Goal: Communication & Community: Answer question/provide support

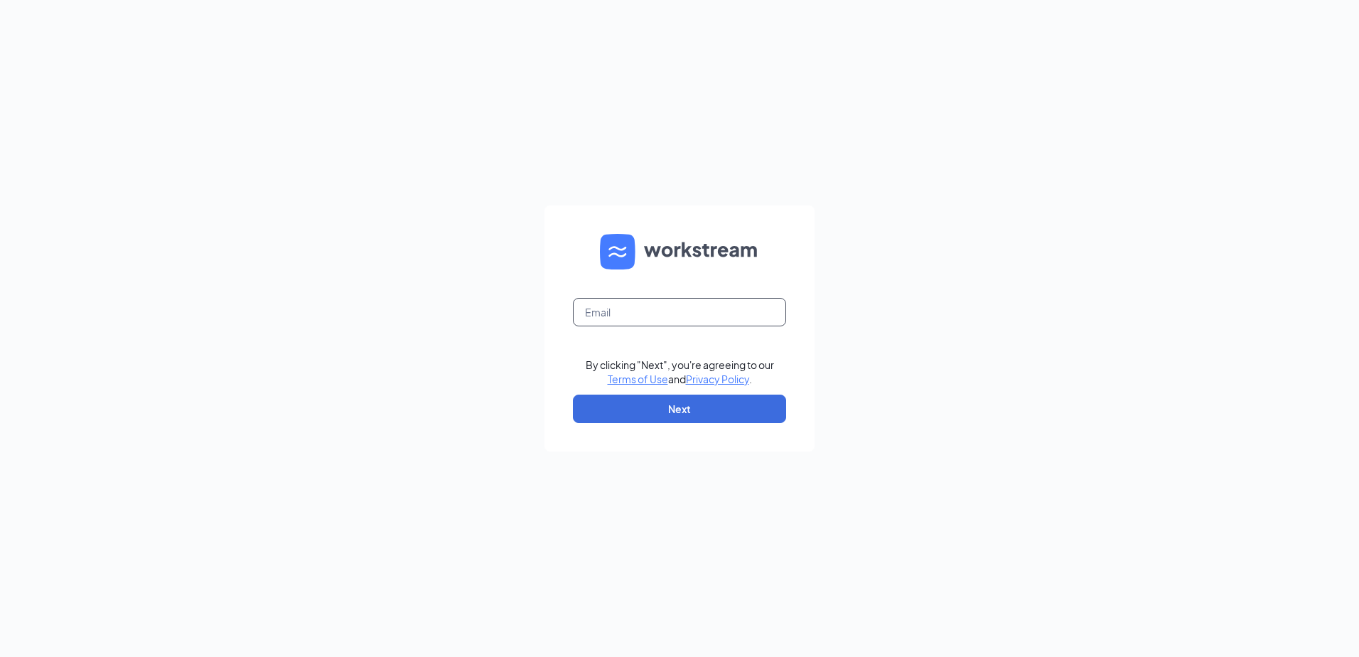
click at [631, 311] on input "text" at bounding box center [679, 312] width 213 height 28
type input "[EMAIL_ADDRESS][DOMAIN_NAME]"
click at [643, 415] on button "Next" at bounding box center [679, 408] width 213 height 28
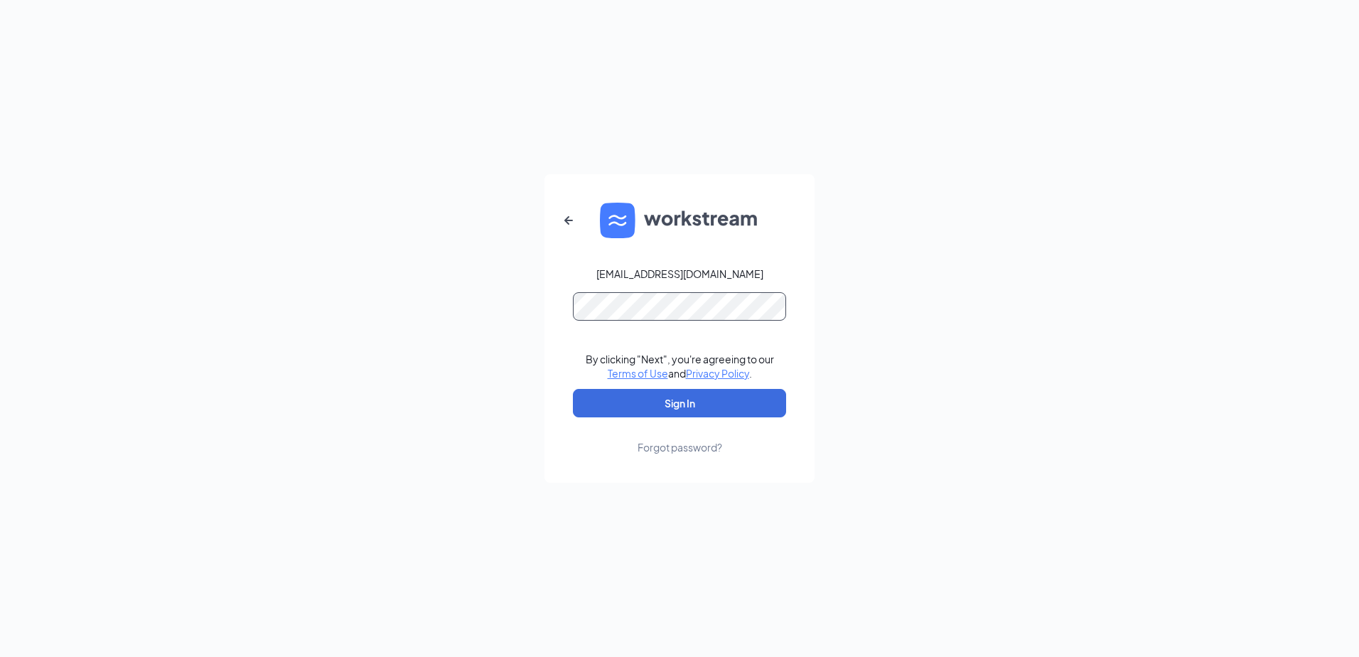
click at [573, 389] on button "Sign In" at bounding box center [679, 403] width 213 height 28
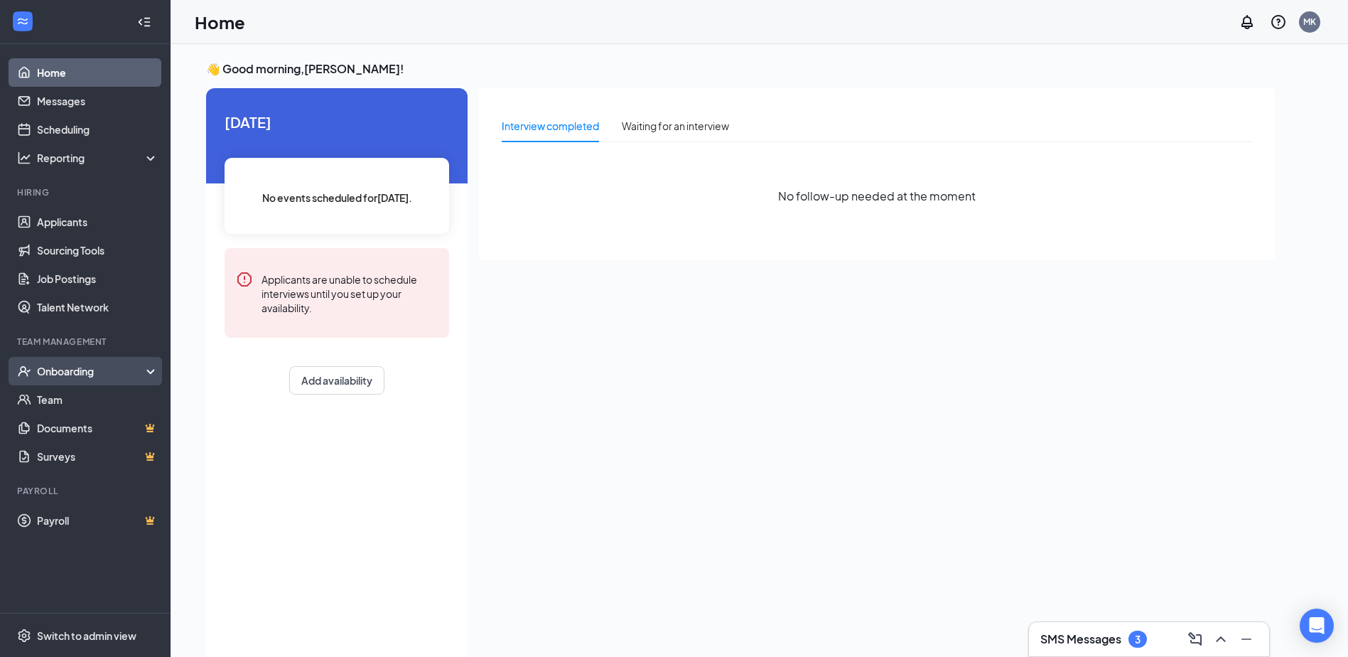
click at [55, 372] on div "Onboarding" at bounding box center [91, 371] width 109 height 14
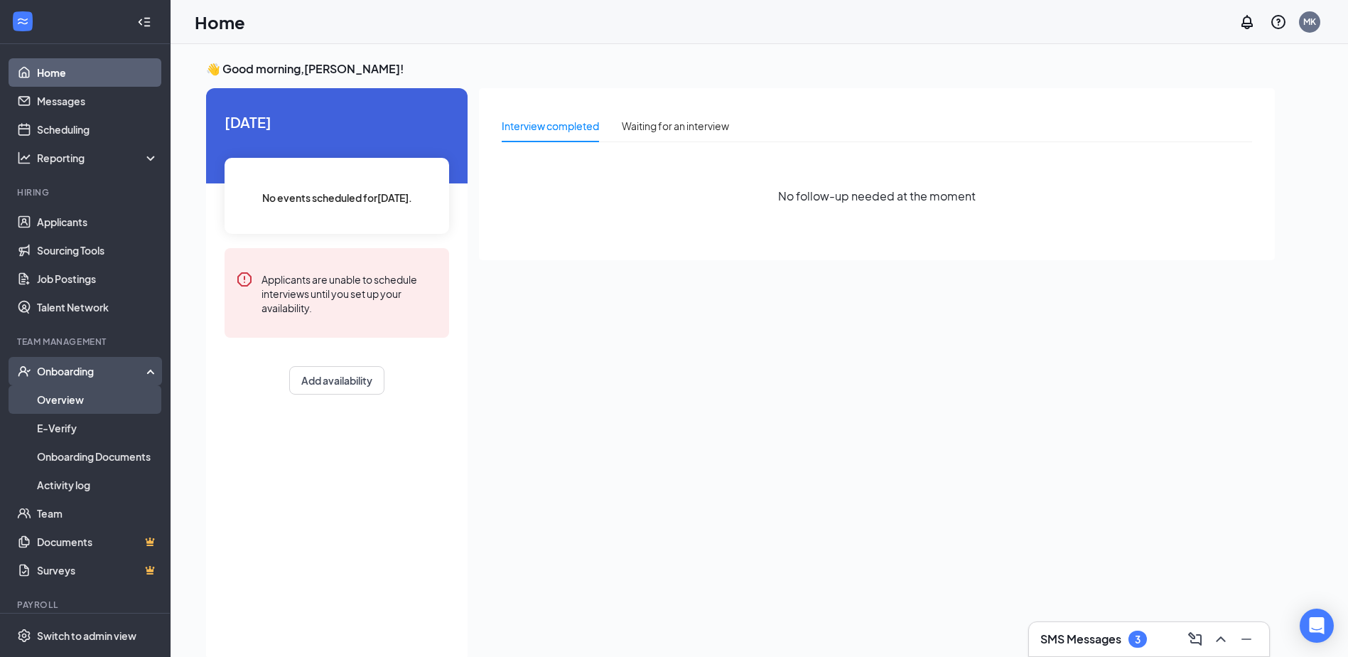
click at [81, 394] on link "Overview" at bounding box center [98, 399] width 122 height 28
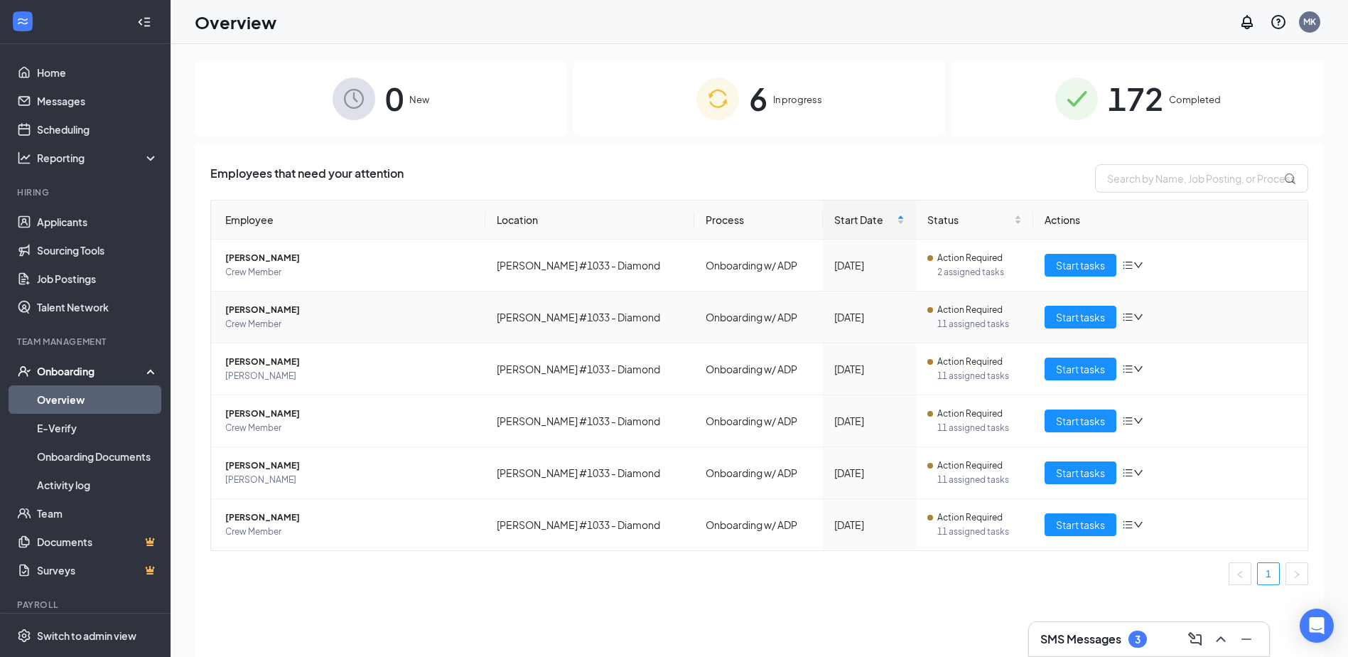
click at [390, 315] on span "[PERSON_NAME]" at bounding box center [349, 310] width 249 height 14
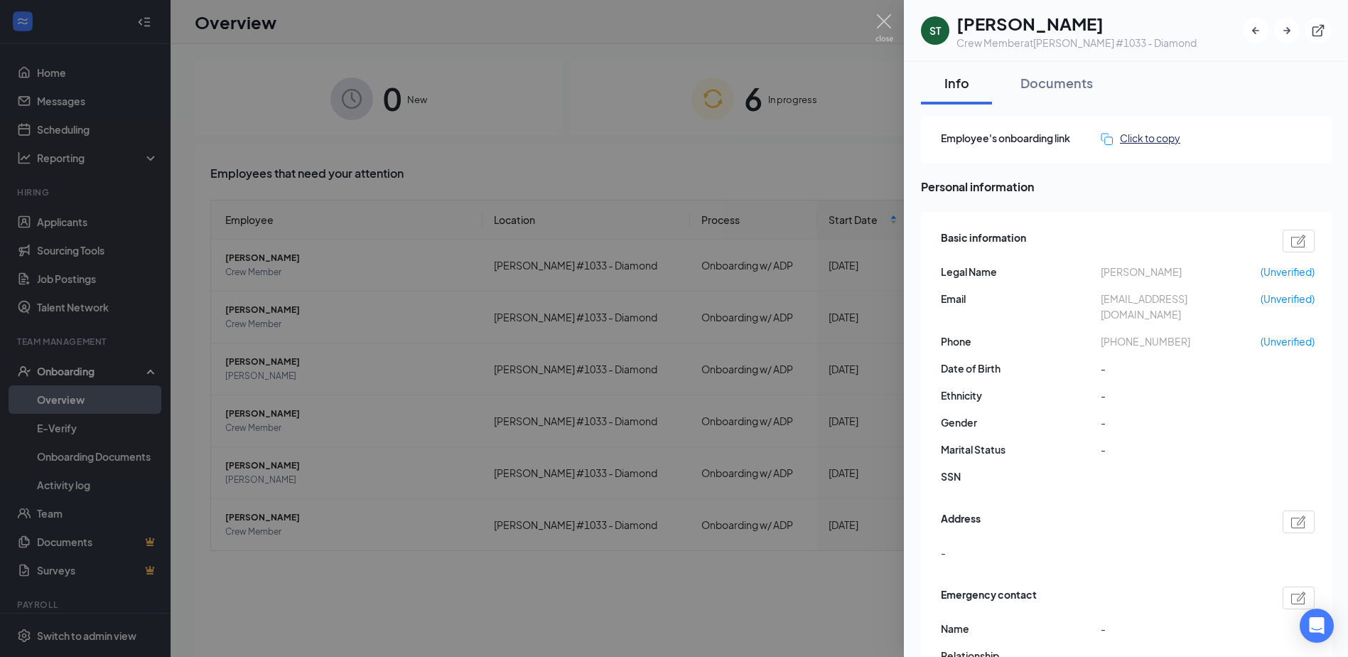
click at [1146, 139] on div "Click to copy" at bounding box center [1141, 138] width 80 height 16
click at [886, 15] on img at bounding box center [885, 28] width 18 height 28
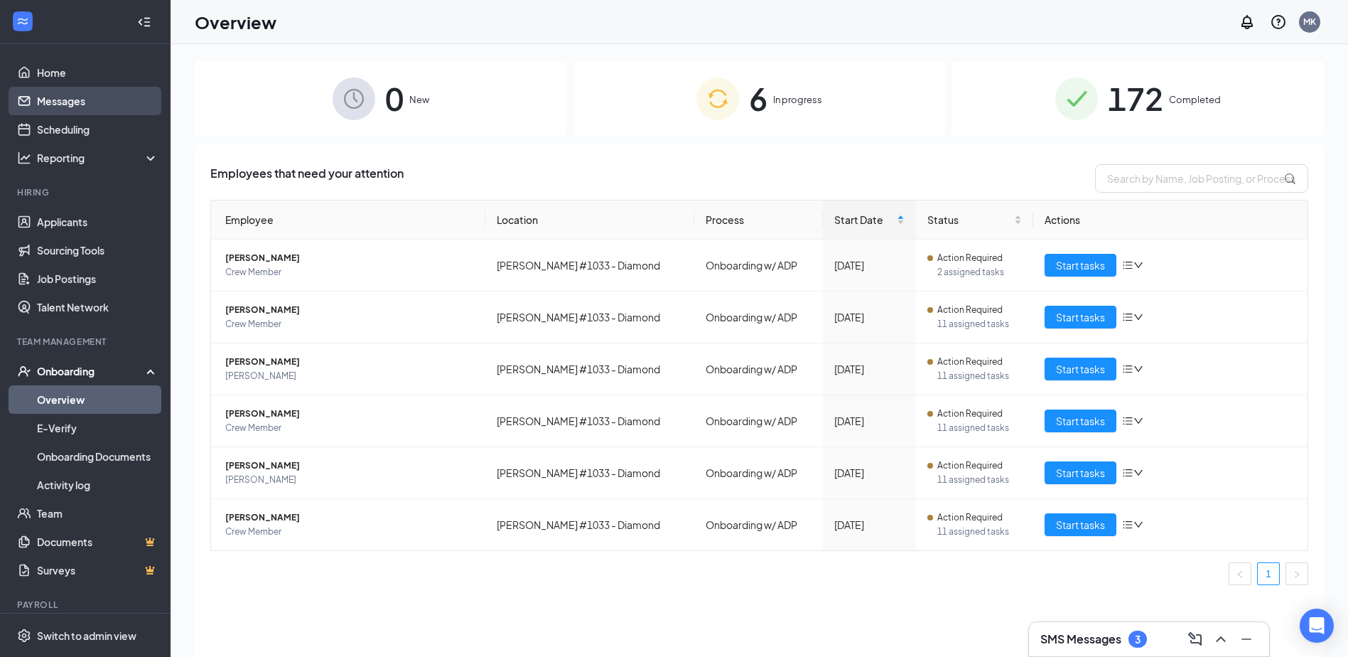
drag, startPoint x: 68, startPoint y: 97, endPoint x: 79, endPoint y: 96, distance: 11.4
click at [68, 97] on link "Messages" at bounding box center [98, 101] width 122 height 28
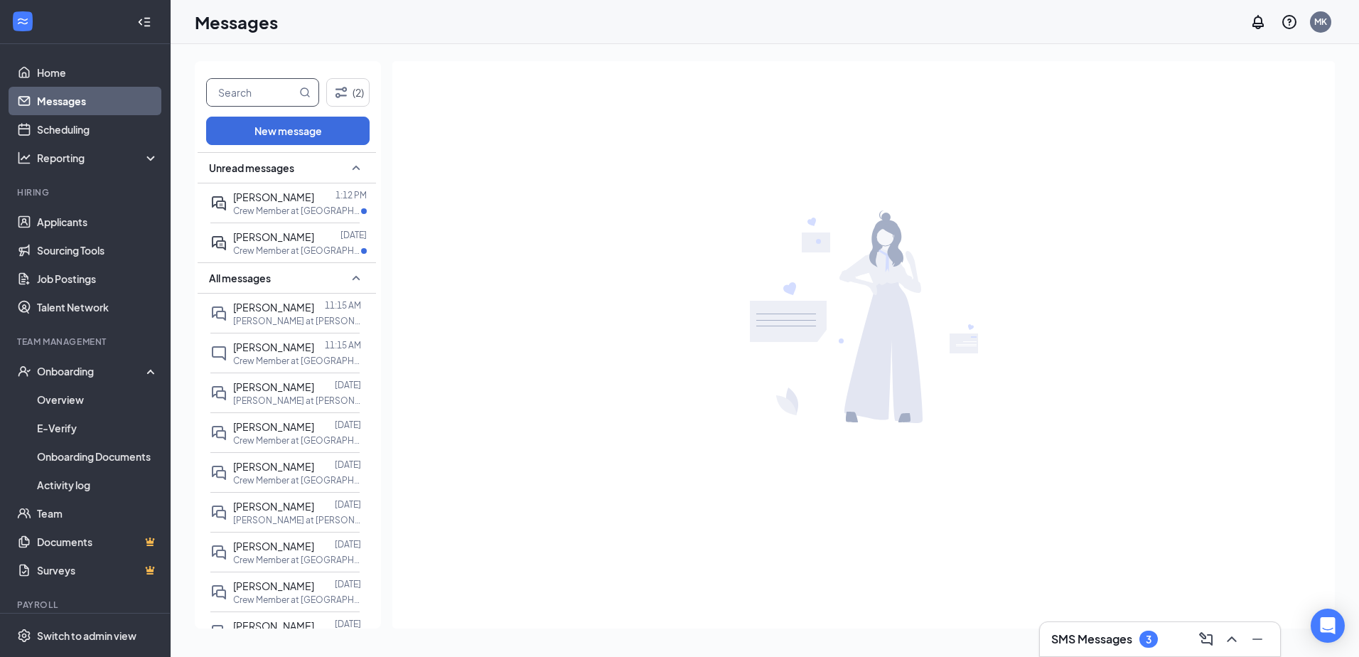
click at [269, 97] on input "text" at bounding box center [252, 92] width 90 height 27
type input "skye"
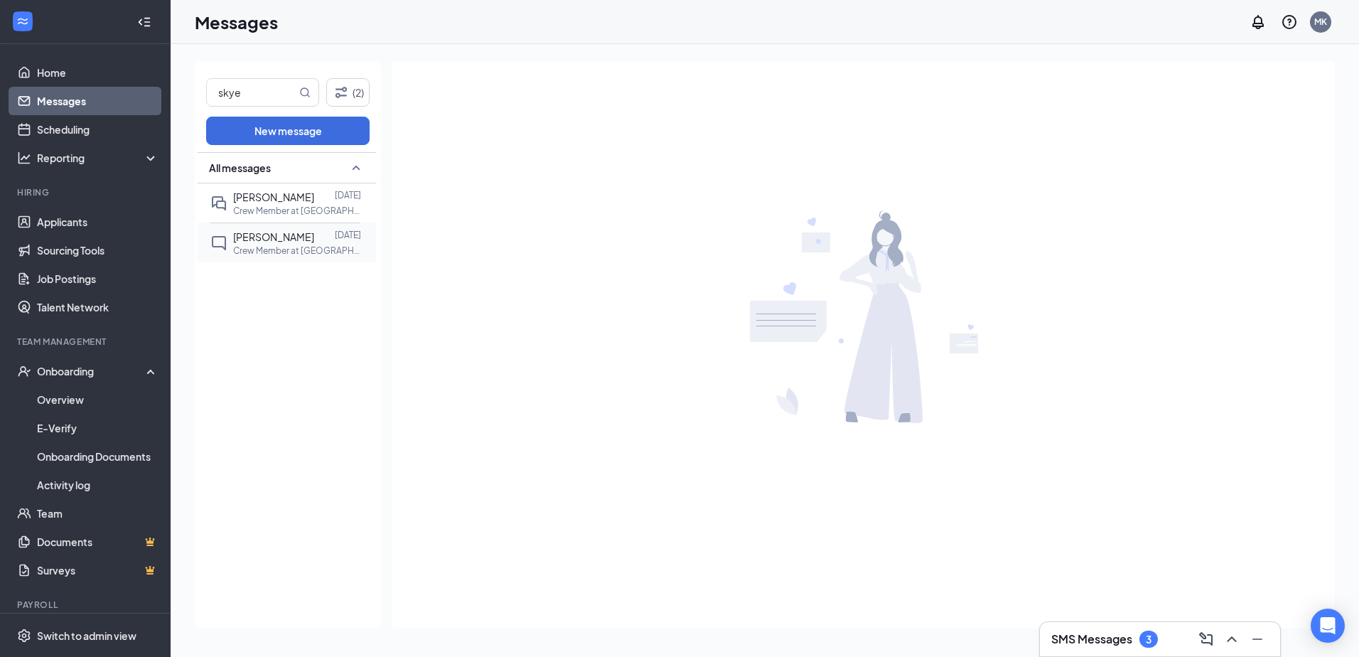
click at [314, 241] on div at bounding box center [324, 237] width 21 height 16
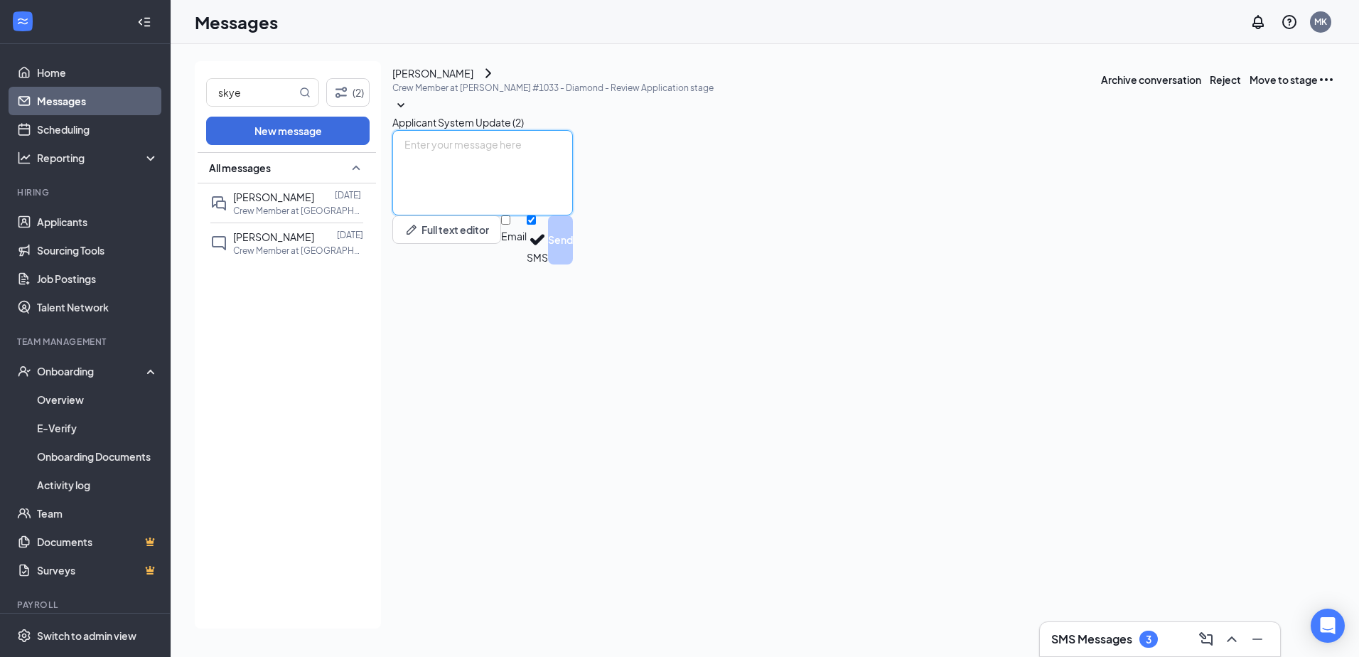
click at [573, 215] on textarea at bounding box center [482, 172] width 181 height 85
paste textarea "[URL][DOMAIN_NAME]"
type textarea "[URL][DOMAIN_NAME]"
click at [573, 264] on button "Send" at bounding box center [560, 239] width 25 height 49
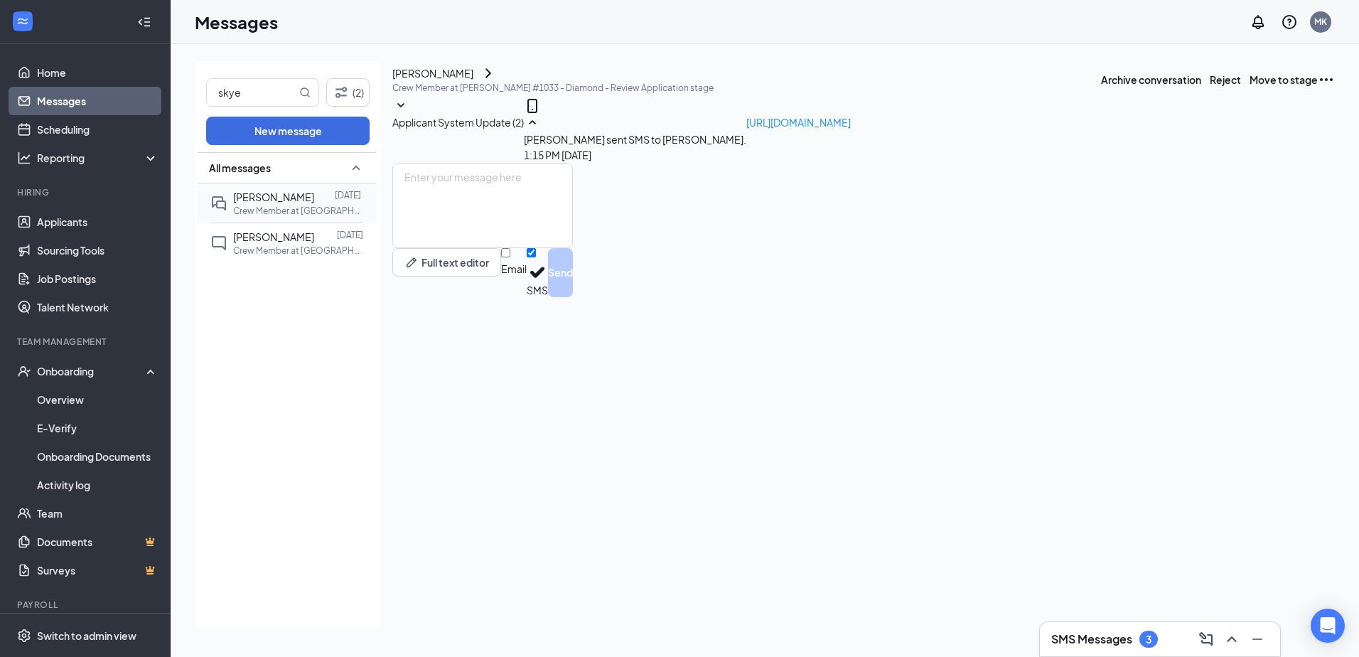
click at [283, 203] on span "[PERSON_NAME]" at bounding box center [273, 196] width 81 height 13
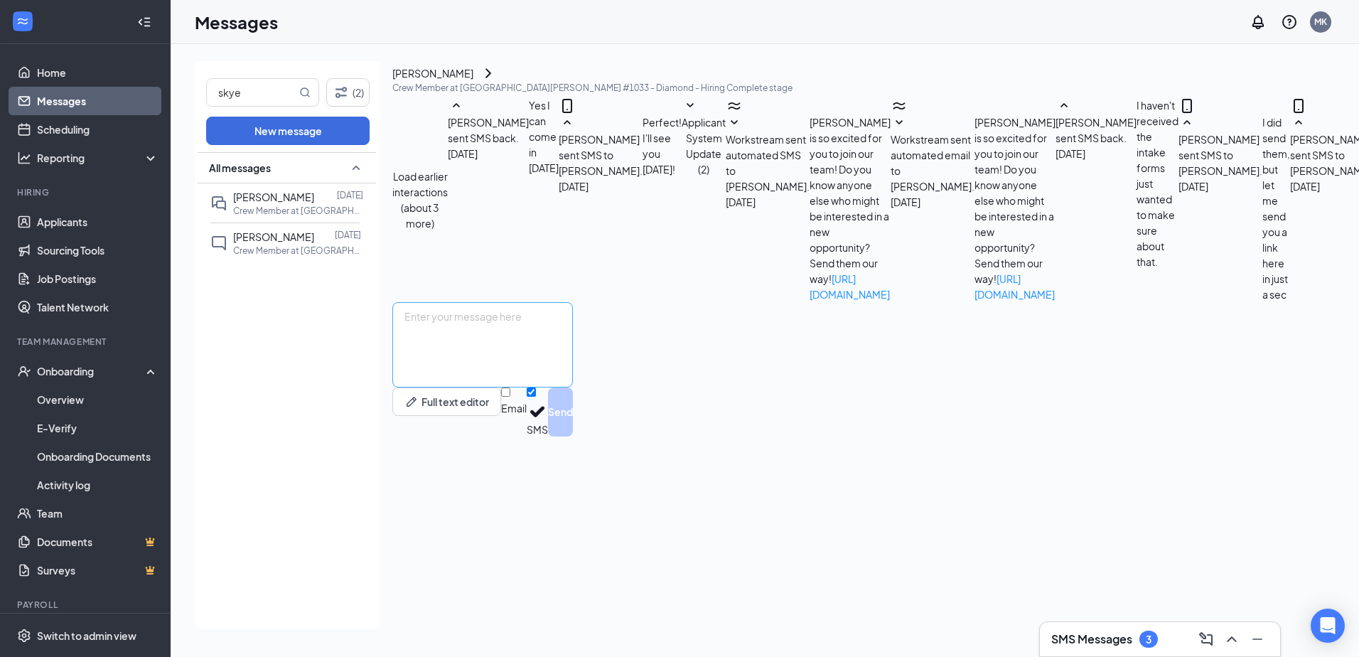
scroll to position [328, 0]
click at [559, 387] on textarea at bounding box center [482, 344] width 181 height 85
click at [260, 239] on span "[PERSON_NAME]" at bounding box center [273, 236] width 81 height 13
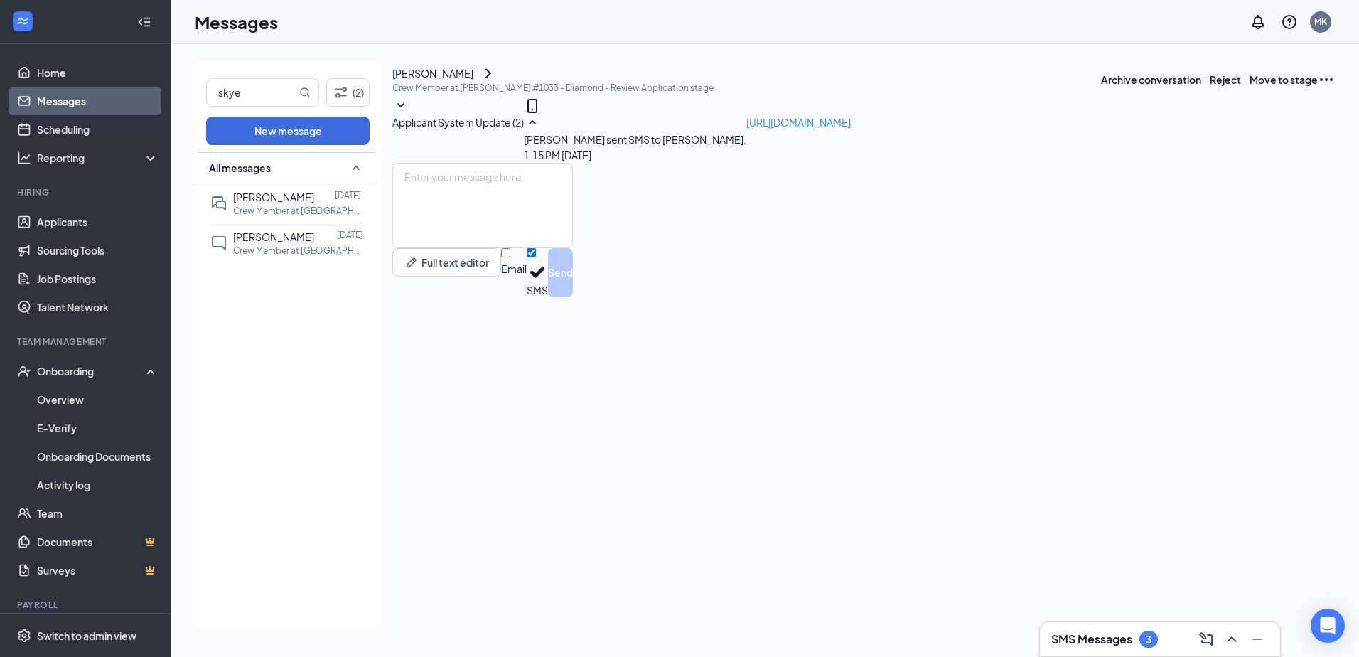
click at [541, 114] on icon "MobileSms" at bounding box center [532, 105] width 17 height 17
click at [497, 82] on icon "ChevronRight" at bounding box center [488, 73] width 17 height 17
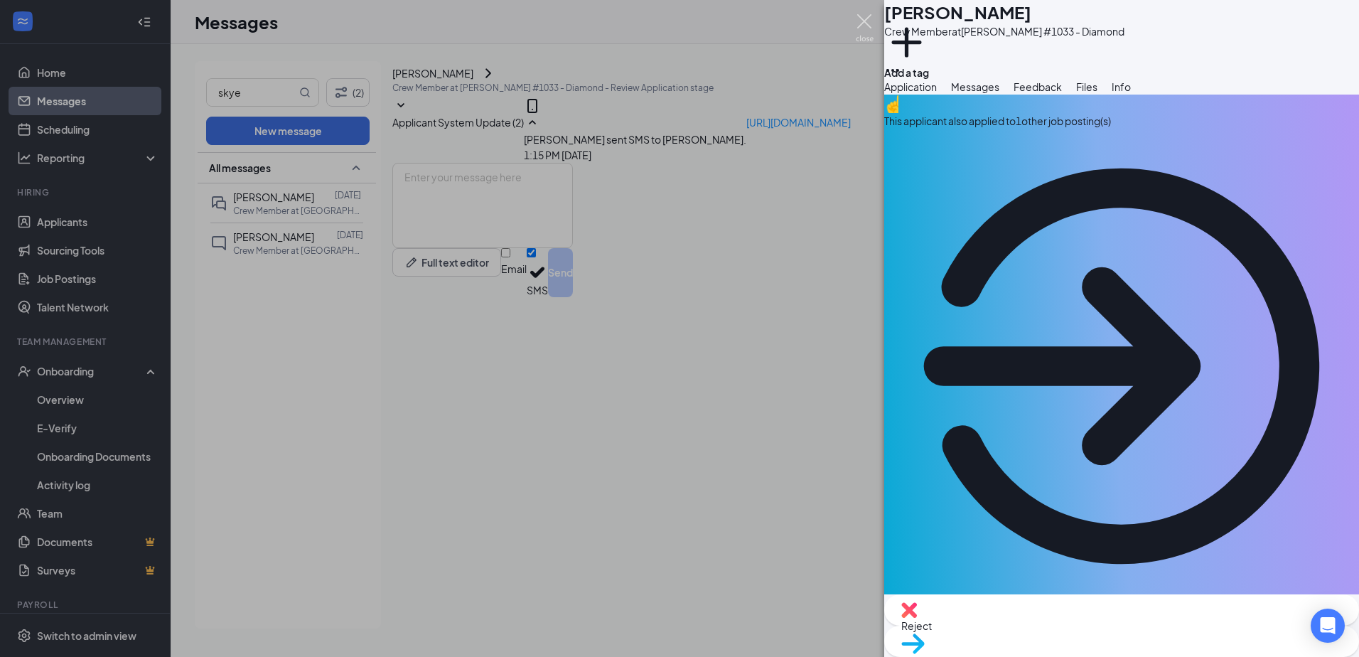
click at [864, 21] on img at bounding box center [865, 28] width 18 height 28
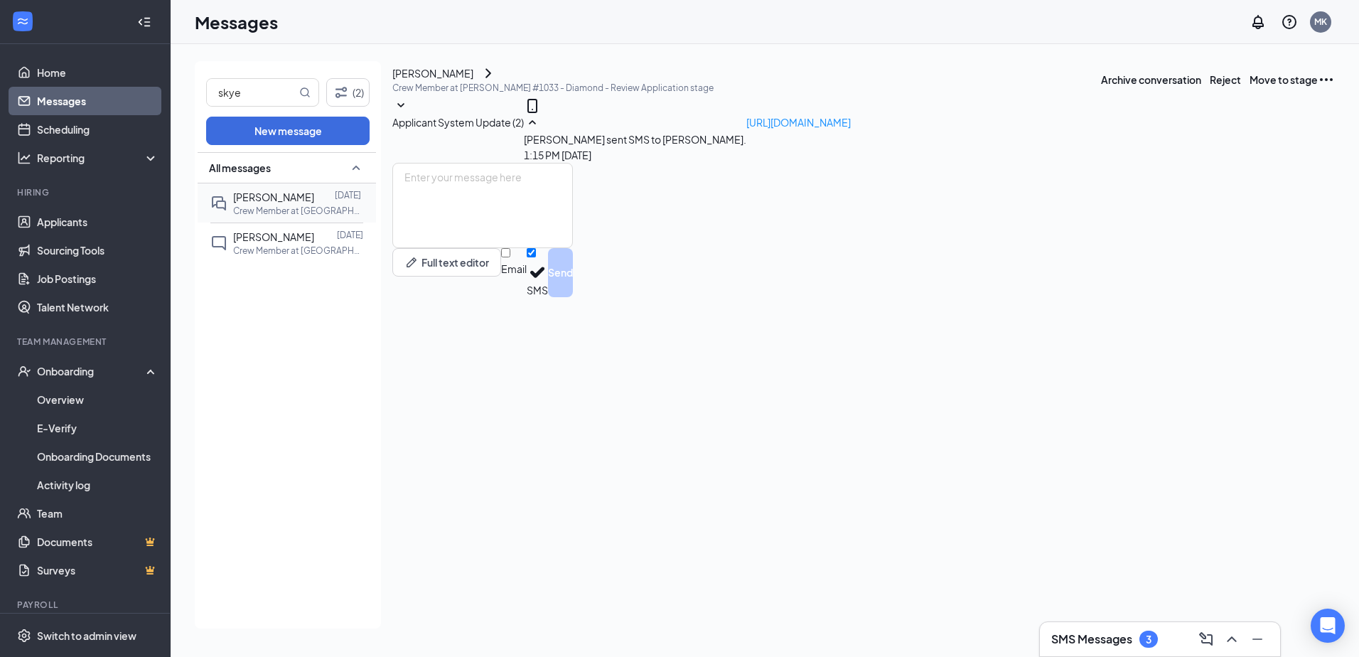
click at [261, 209] on p "Crew Member at [GEOGRAPHIC_DATA][PERSON_NAME] #1033 - Diamond" at bounding box center [297, 211] width 128 height 12
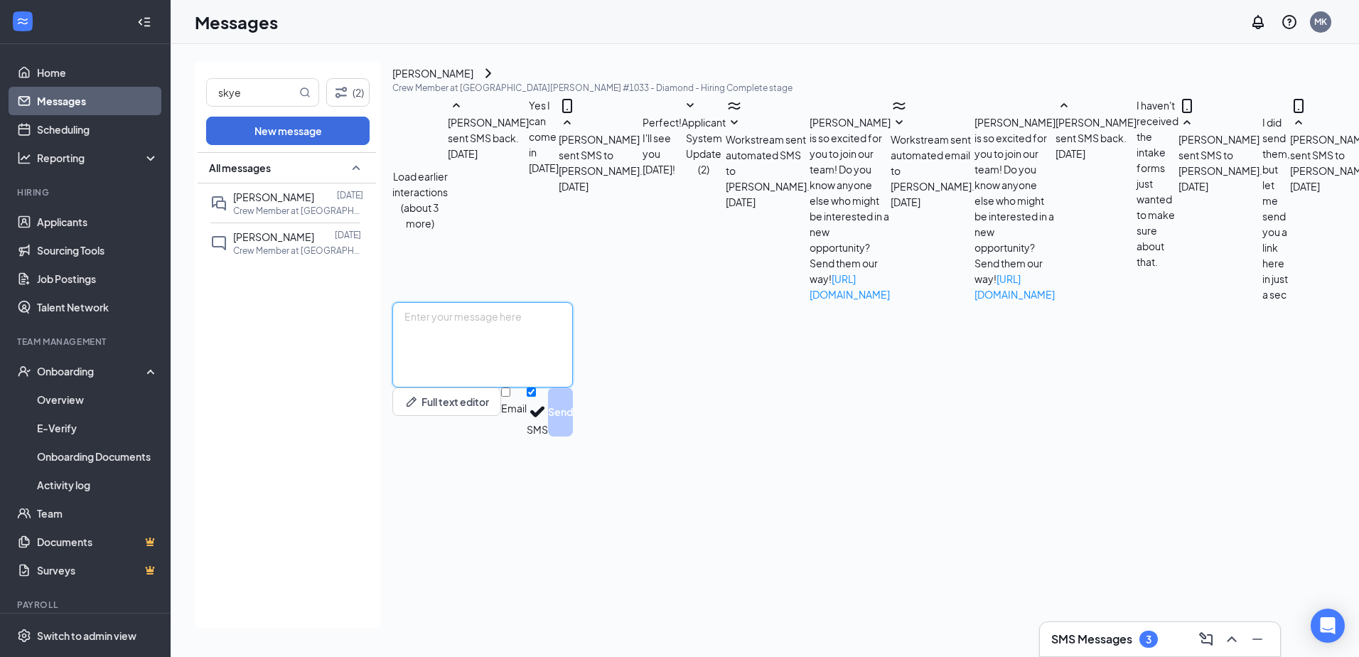
scroll to position [328, 0]
paste textarea "[URL][DOMAIN_NAME]"
type textarea "[URL][DOMAIN_NAME]"
drag, startPoint x: 1277, startPoint y: 603, endPoint x: 1267, endPoint y: 597, distance: 11.5
click at [573, 436] on button "Send" at bounding box center [560, 411] width 25 height 49
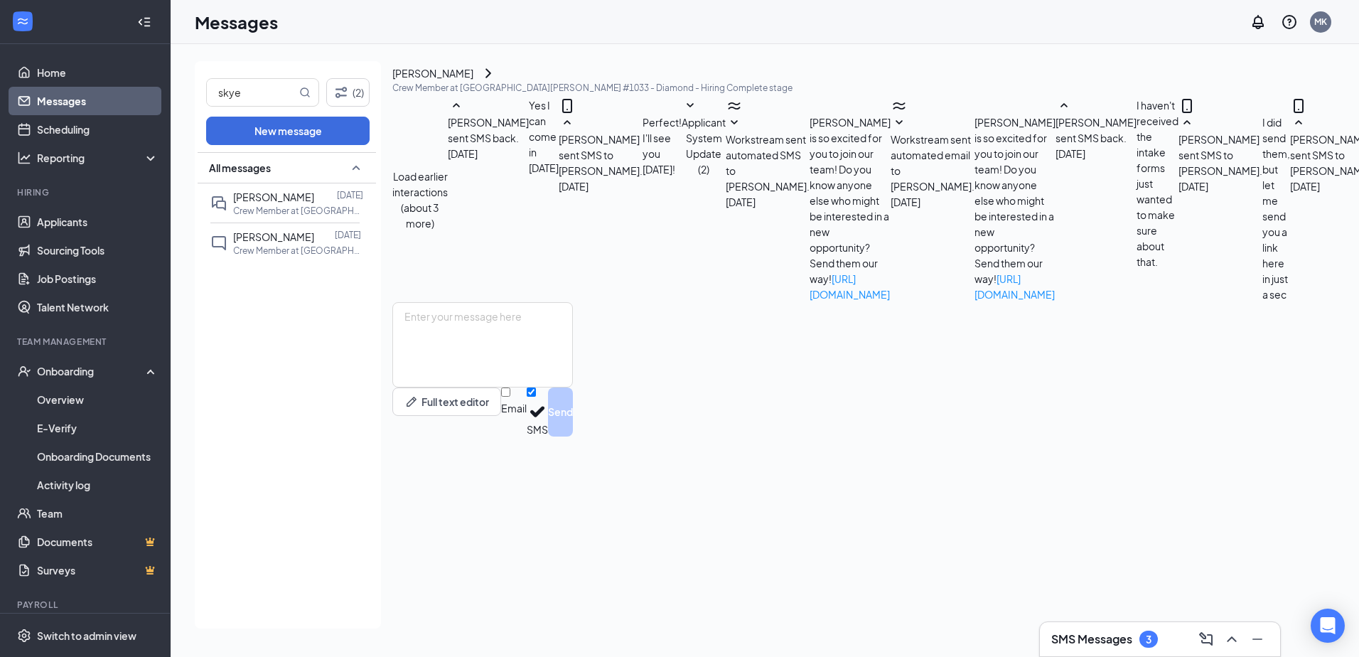
scroll to position [404, 0]
drag, startPoint x: 1018, startPoint y: 345, endPoint x: 652, endPoint y: 348, distance: 366.0
drag, startPoint x: 652, startPoint y: 348, endPoint x: 733, endPoint y: 345, distance: 81.1
copy link "[URL][DOMAIN_NAME]"
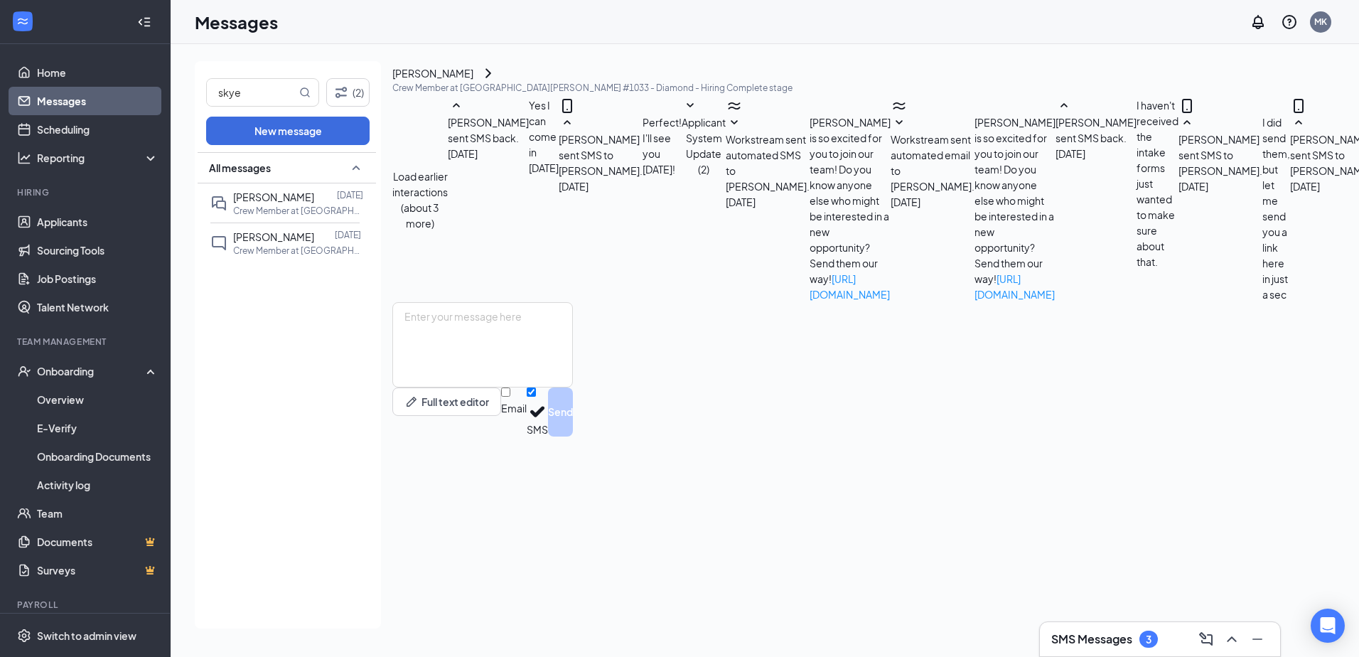
click at [90, 102] on link "Messages" at bounding box center [98, 101] width 122 height 28
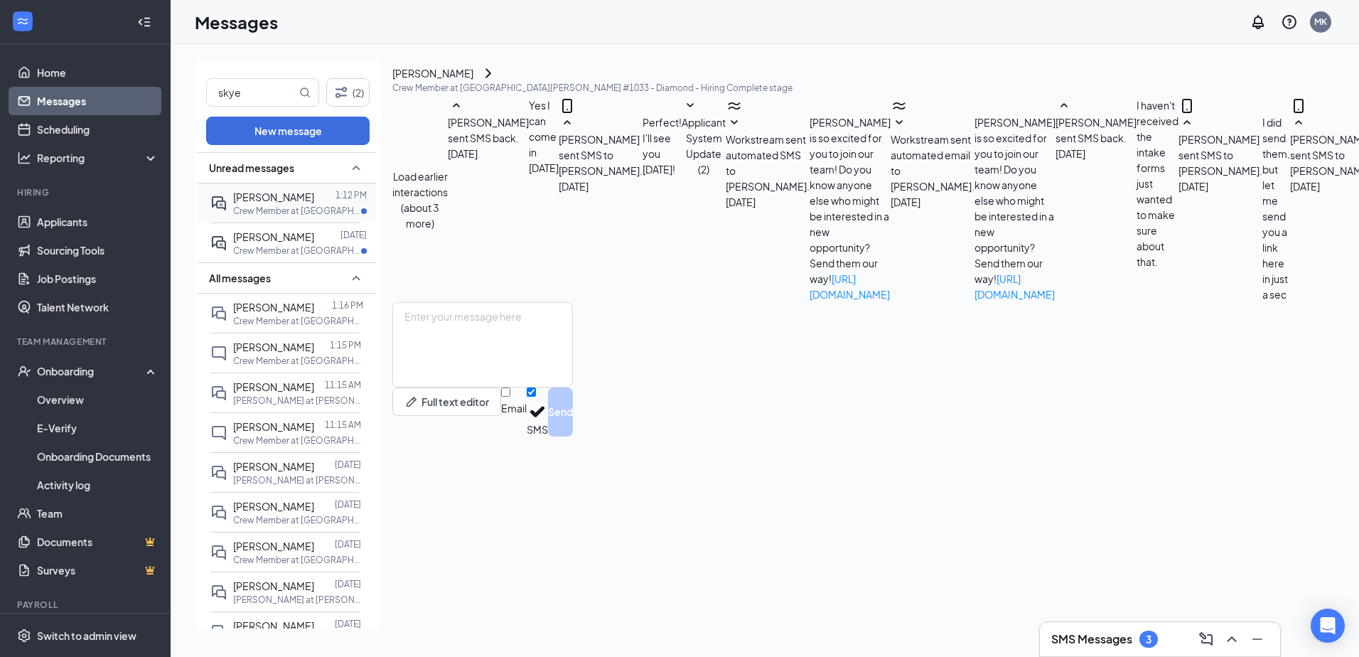
click at [275, 195] on span "[PERSON_NAME]" at bounding box center [273, 196] width 81 height 13
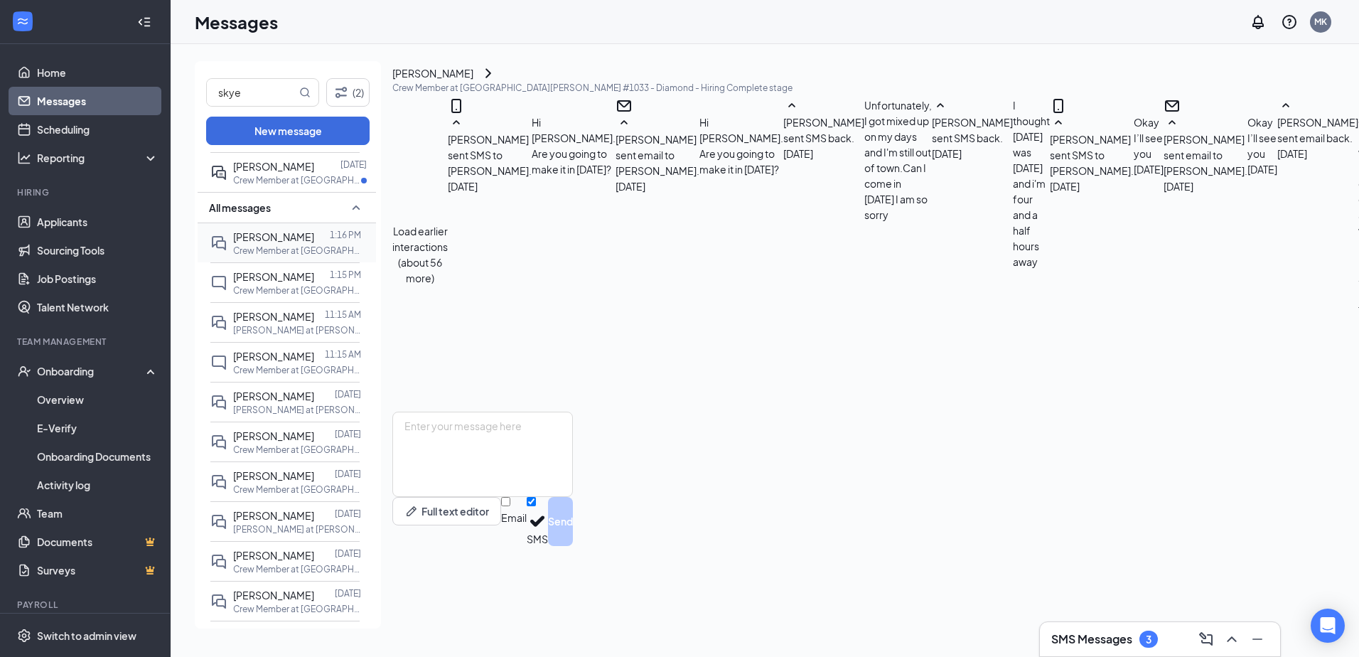
scroll to position [71, 0]
click at [296, 247] on p "Crew Member at [GEOGRAPHIC_DATA][PERSON_NAME] #1033 - Diamond" at bounding box center [297, 250] width 128 height 12
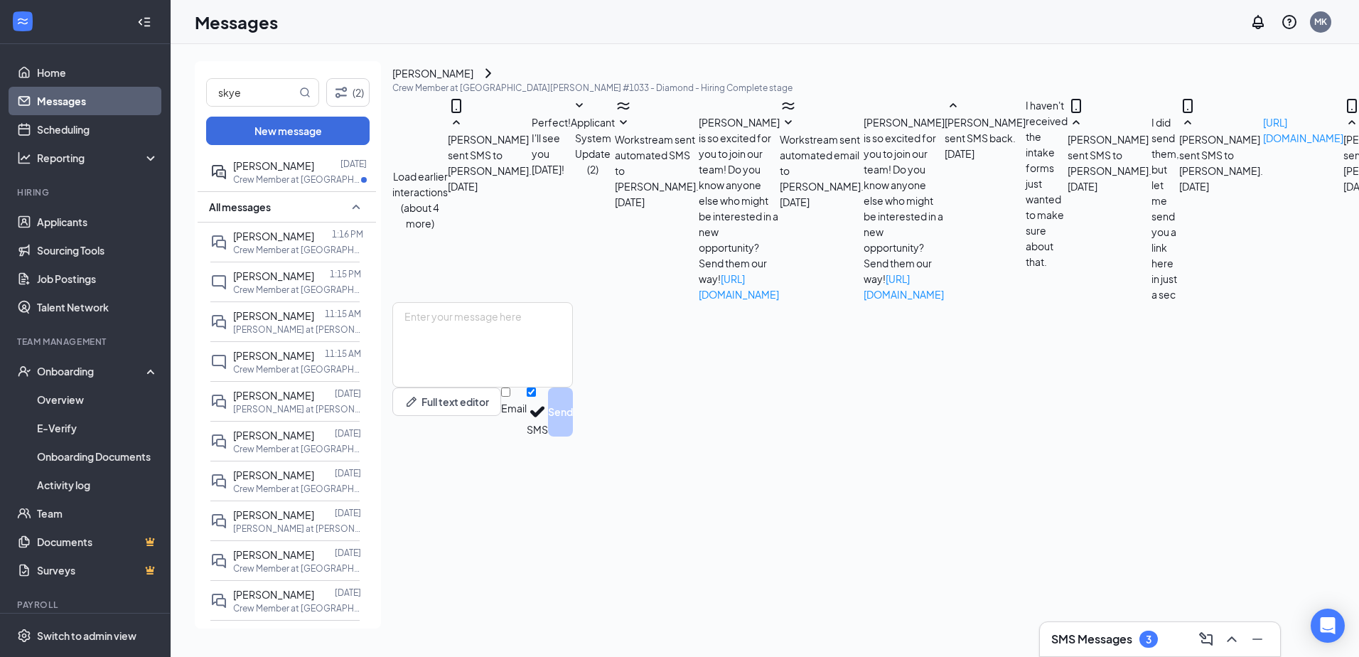
scroll to position [328, 0]
click at [328, 279] on div at bounding box center [322, 276] width 16 height 16
